Goal: Task Accomplishment & Management: Use online tool/utility

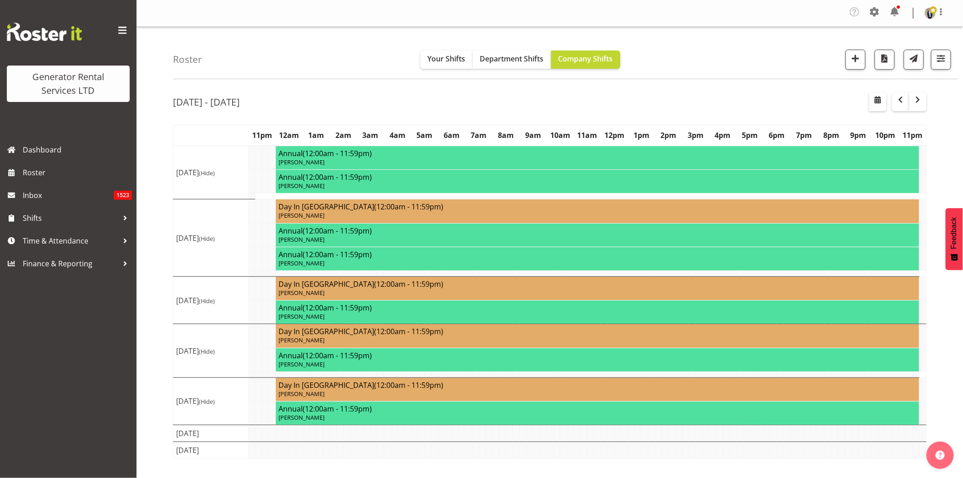
click at [122, 27] on span at bounding box center [122, 30] width 15 height 15
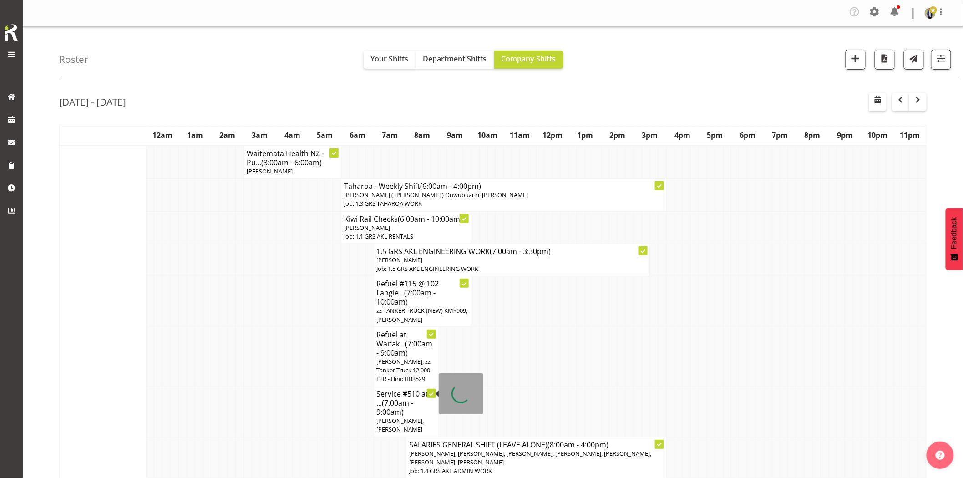
click at [248, 348] on td at bounding box center [247, 357] width 8 height 60
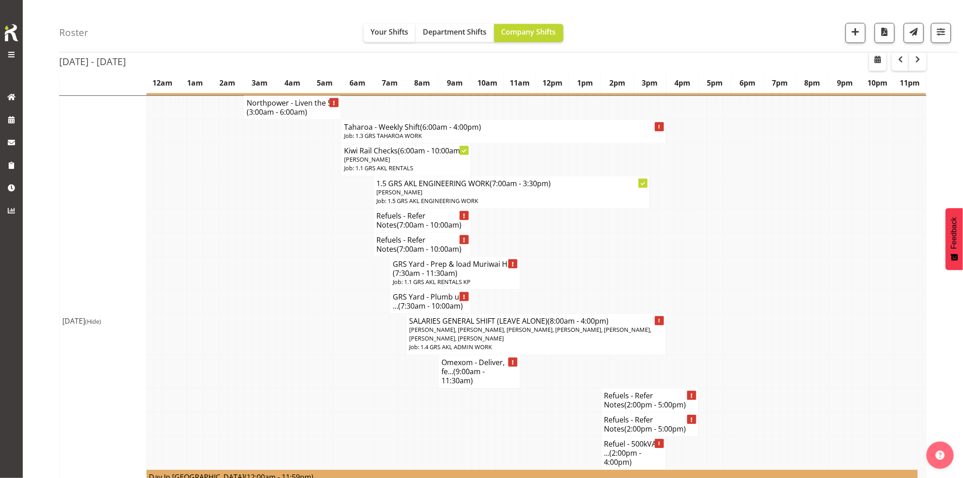
click at [274, 354] on td at bounding box center [272, 370] width 8 height 33
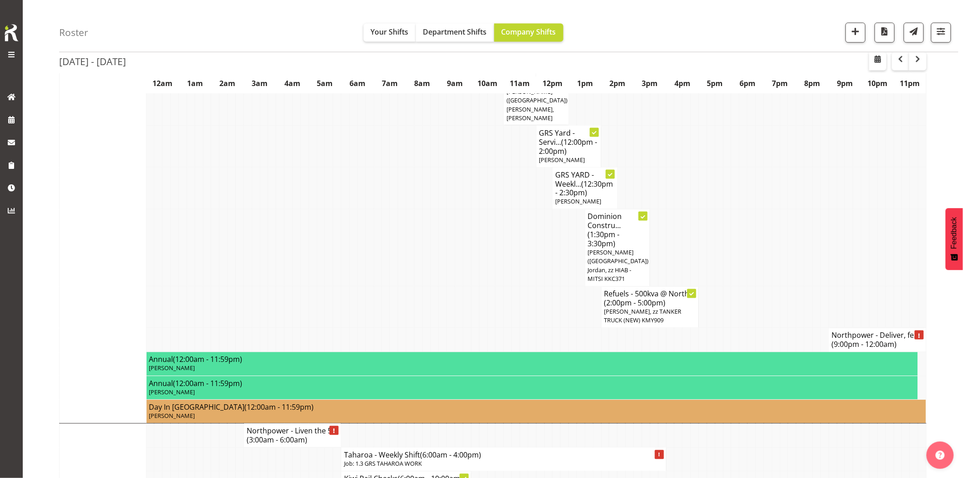
scroll to position [404, 0]
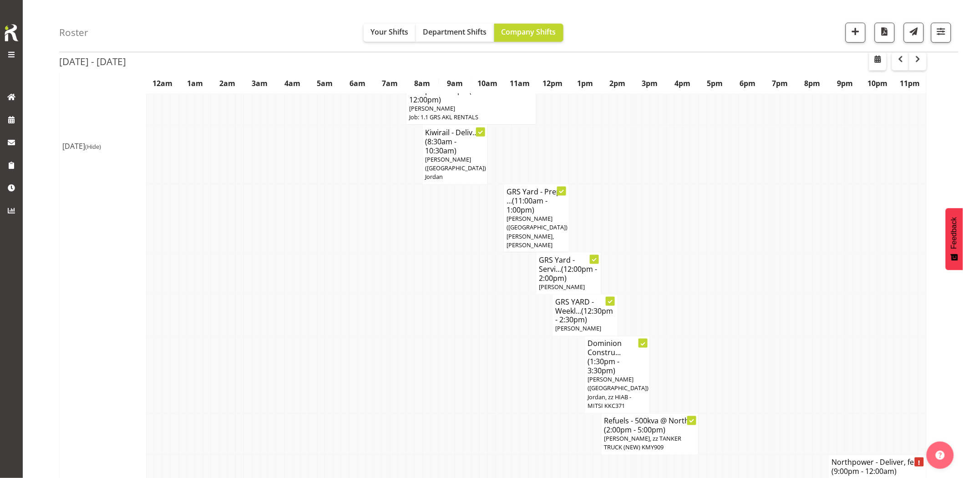
click at [838, 294] on td at bounding box center [841, 315] width 8 height 42
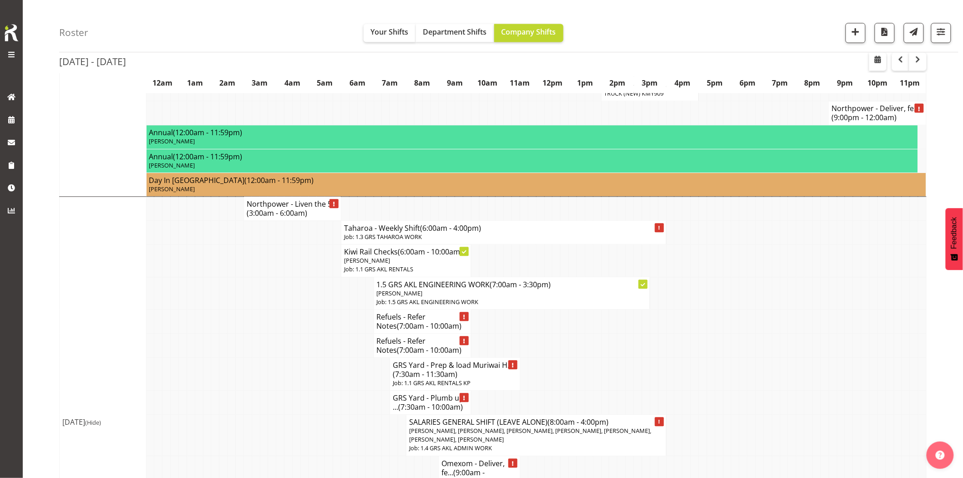
click at [277, 357] on td at bounding box center [280, 373] width 8 height 33
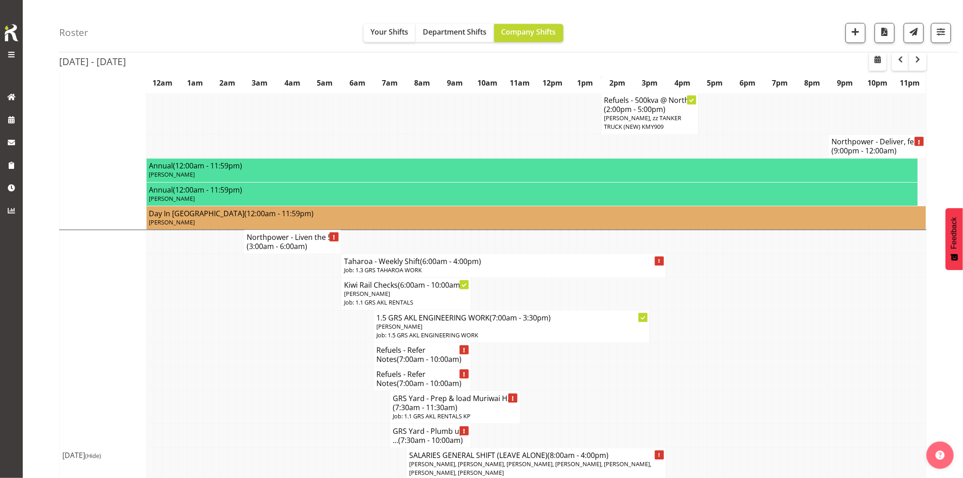
scroll to position [708, 0]
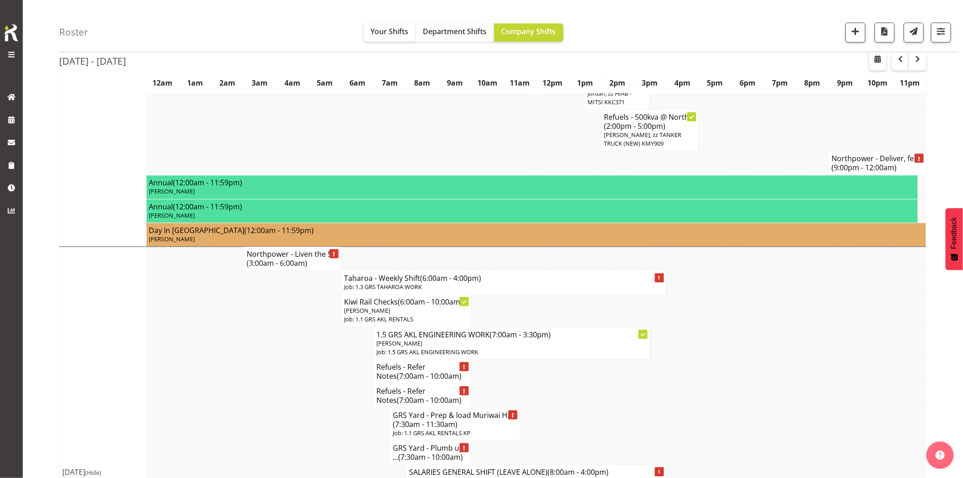
click at [275, 327] on td at bounding box center [272, 343] width 8 height 32
click at [292, 359] on td at bounding box center [288, 371] width 8 height 24
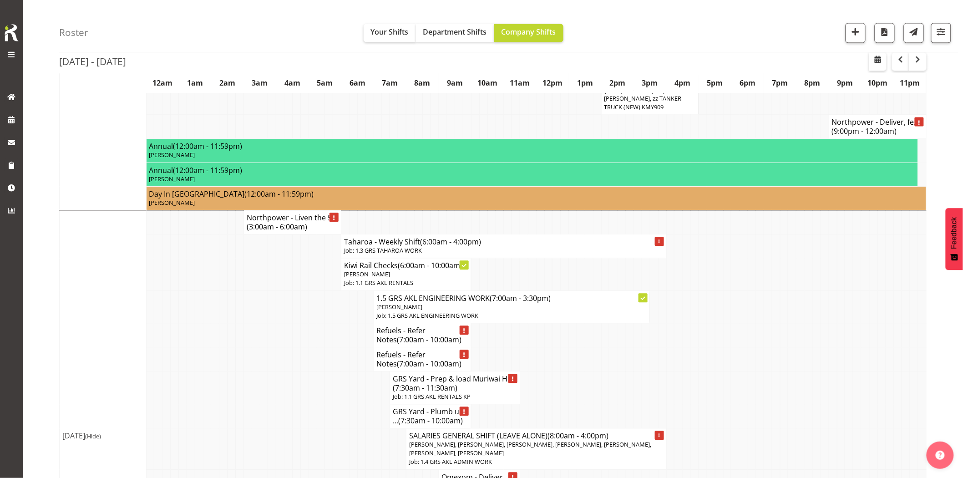
scroll to position [758, 0]
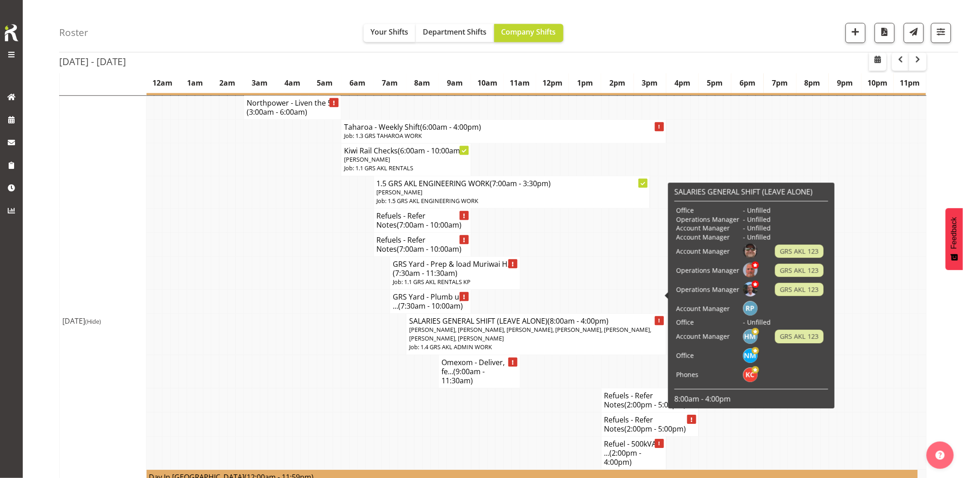
click at [292, 388] on td at bounding box center [296, 400] width 8 height 24
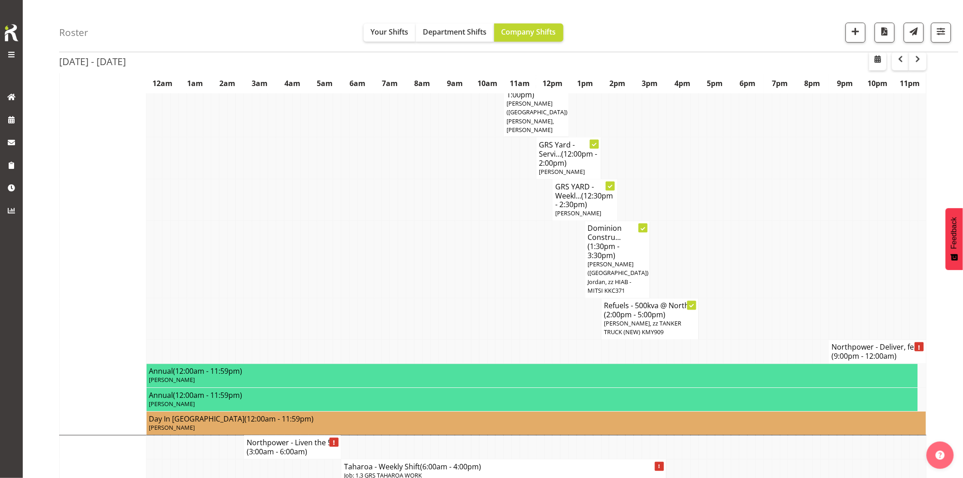
scroll to position [506, 0]
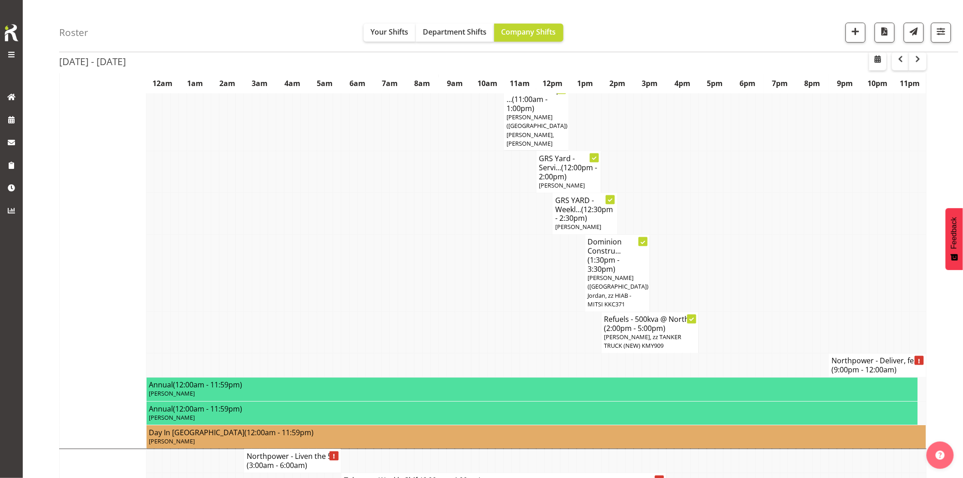
click at [325, 267] on td at bounding box center [329, 273] width 8 height 77
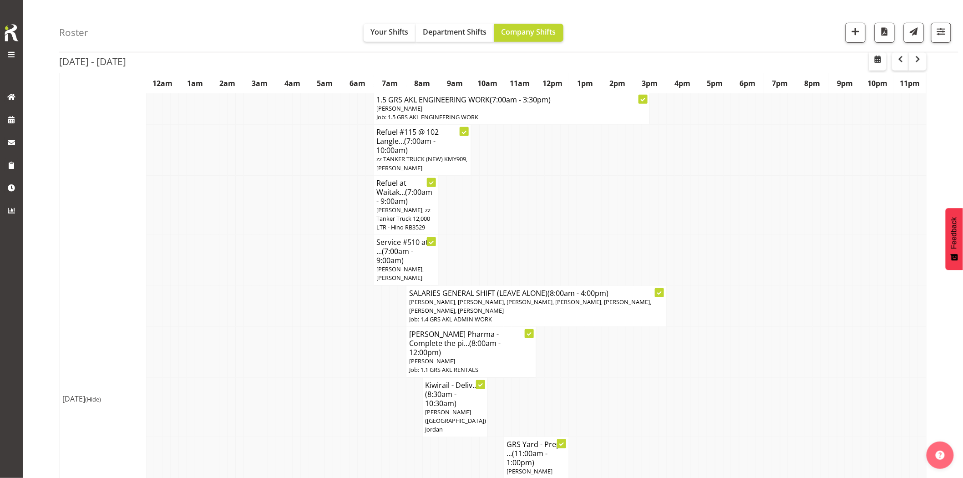
scroll to position [51, 0]
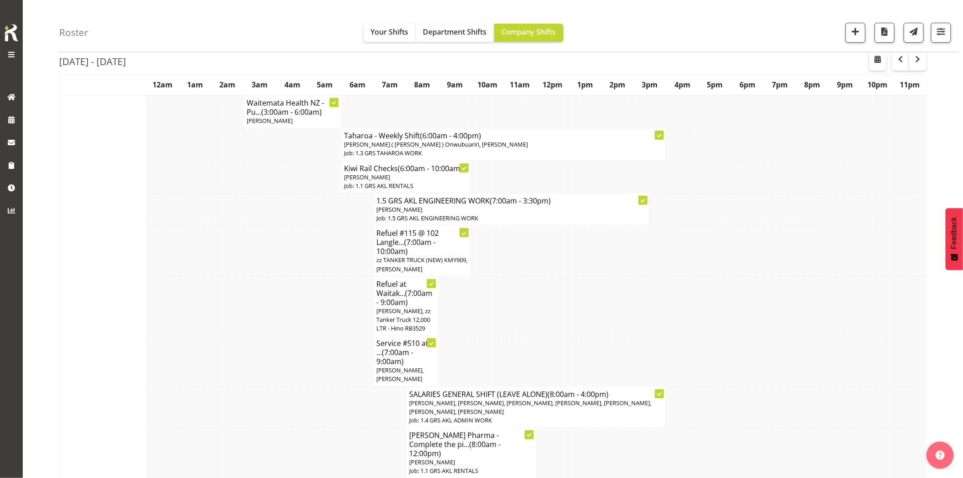
click at [317, 263] on td at bounding box center [321, 251] width 8 height 51
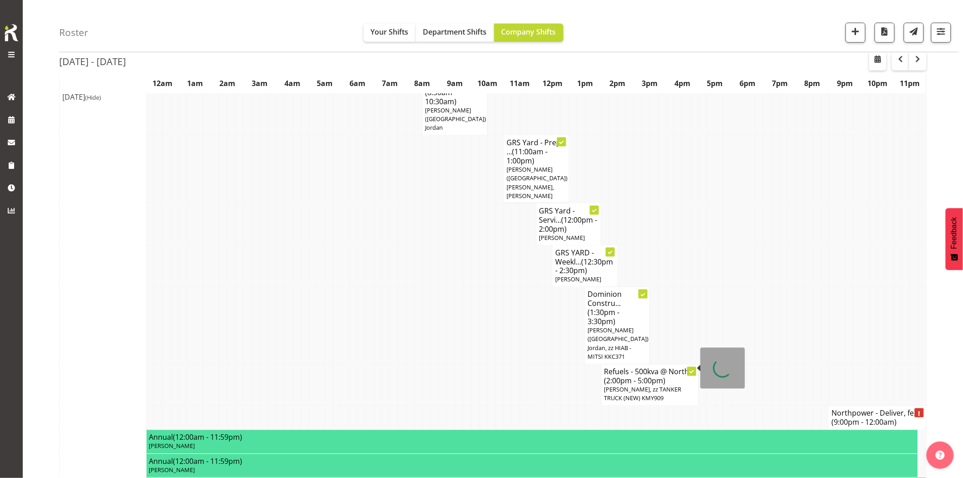
scroll to position [506, 0]
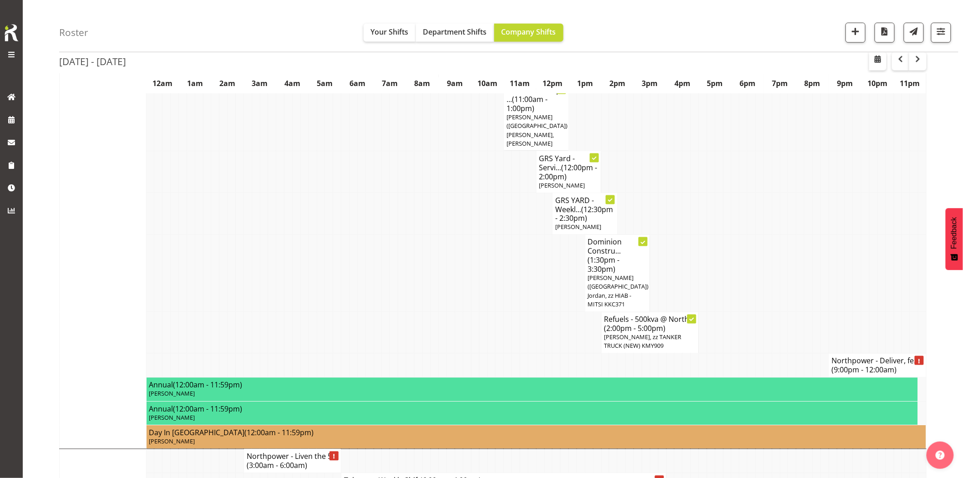
click at [867, 280] on td at bounding box center [865, 273] width 8 height 77
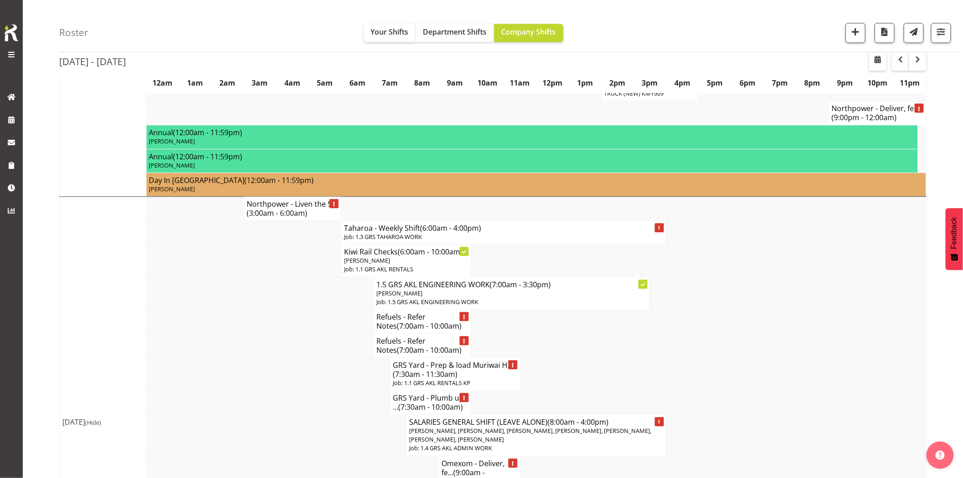
click at [278, 277] on td at bounding box center [280, 293] width 8 height 32
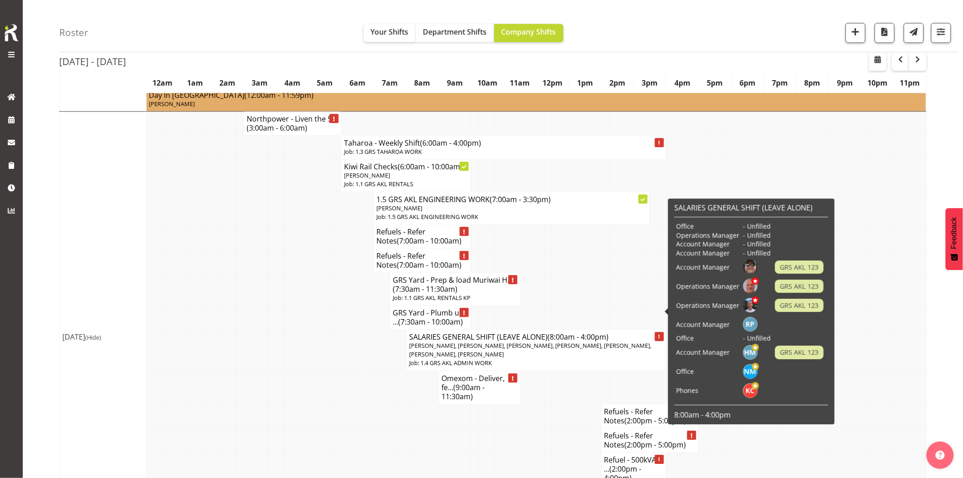
scroll to position [859, 0]
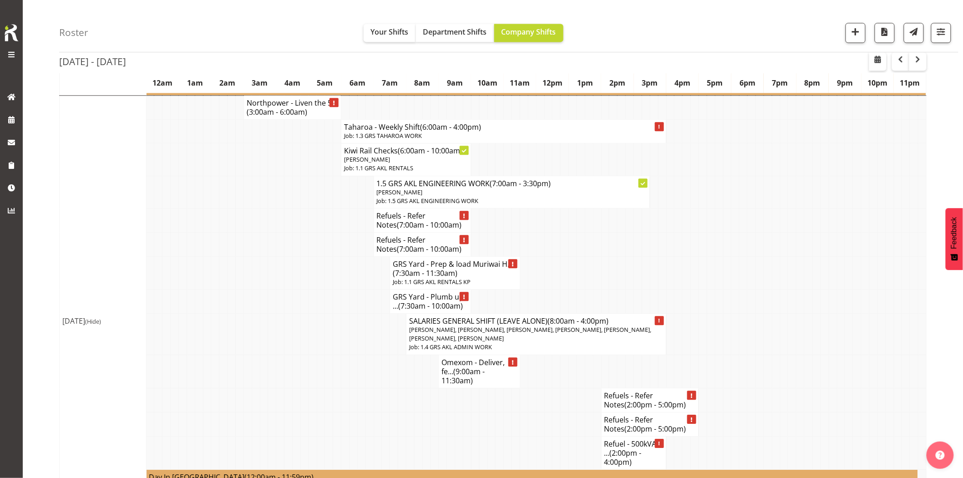
click at [857, 256] on td at bounding box center [857, 272] width 8 height 33
